Goal: Task Accomplishment & Management: Manage account settings

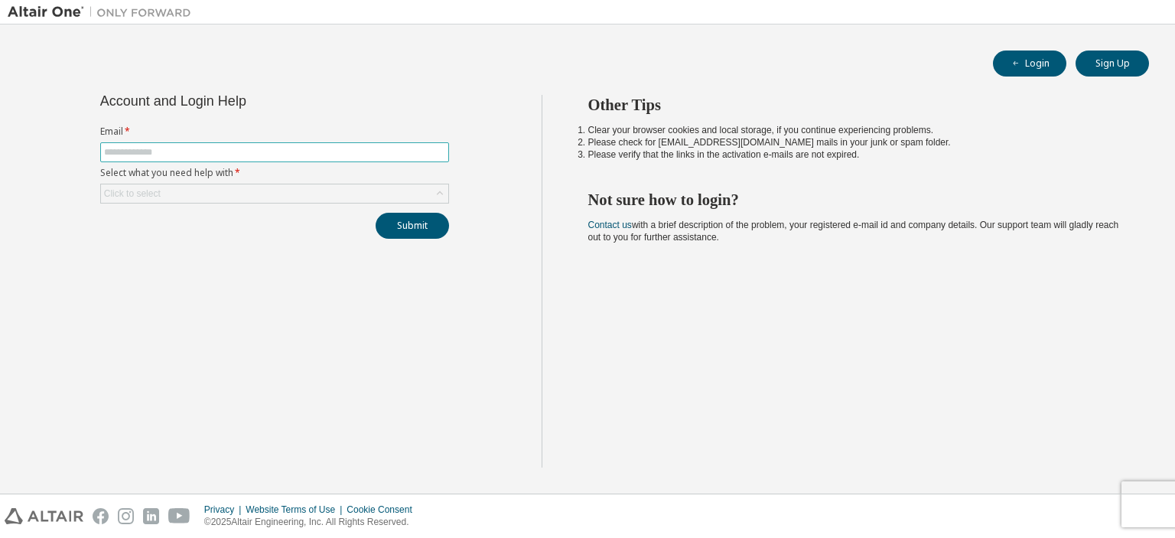
click at [337, 154] on input "text" at bounding box center [274, 152] width 341 height 12
click at [300, 160] on span at bounding box center [274, 152] width 349 height 20
click at [293, 158] on span at bounding box center [274, 152] width 349 height 20
click at [274, 151] on input "text" at bounding box center [274, 152] width 341 height 12
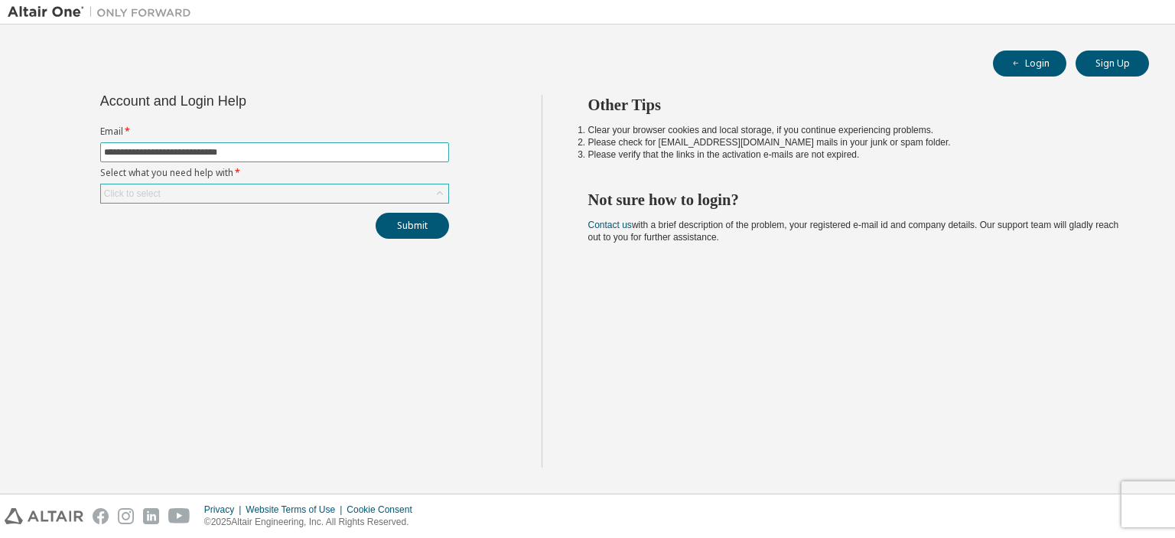
type input "**********"
click at [278, 201] on div "Click to select" at bounding box center [274, 193] width 347 height 18
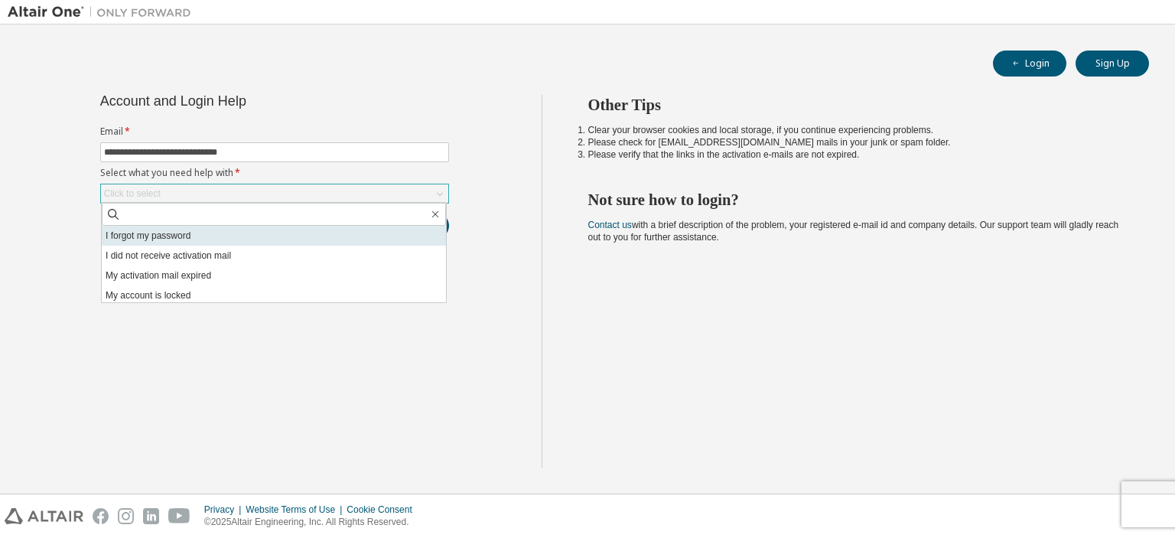
click at [269, 235] on li "I forgot my password" at bounding box center [274, 236] width 344 height 20
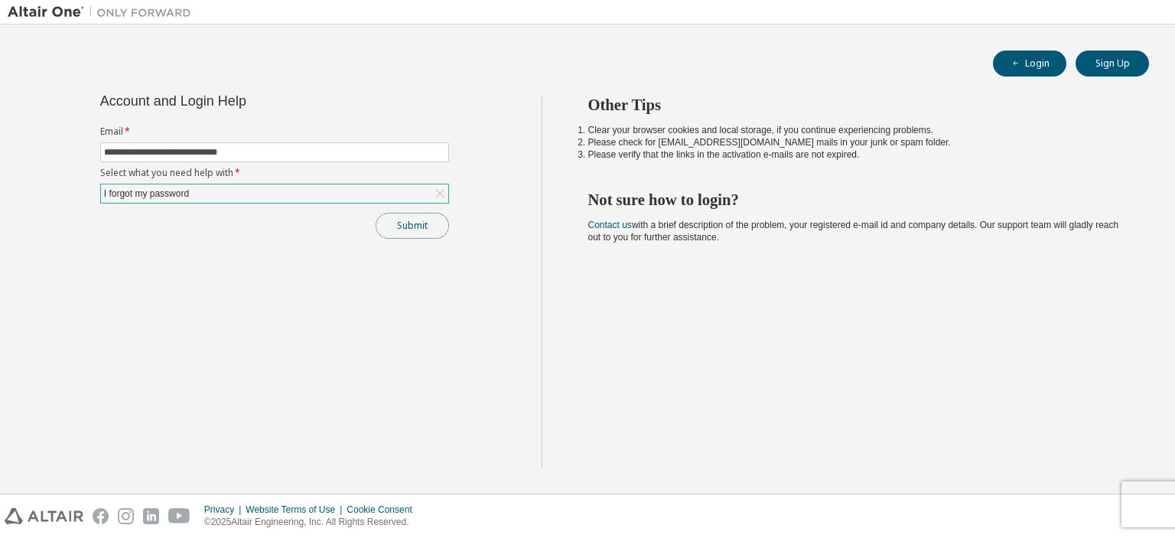
click at [404, 228] on button "Submit" at bounding box center [411, 226] width 73 height 26
